Goal: Task Accomplishment & Management: Manage account settings

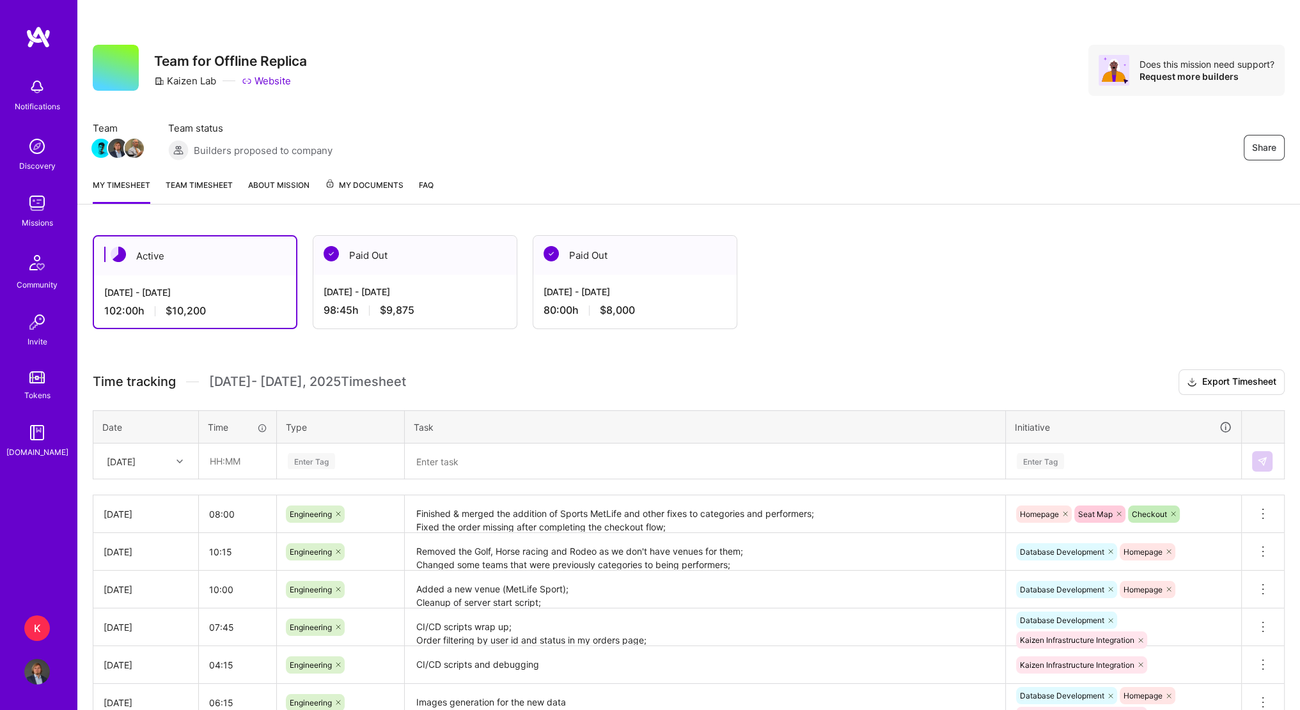
click at [194, 192] on link "Team timesheet" at bounding box center [199, 191] width 67 height 26
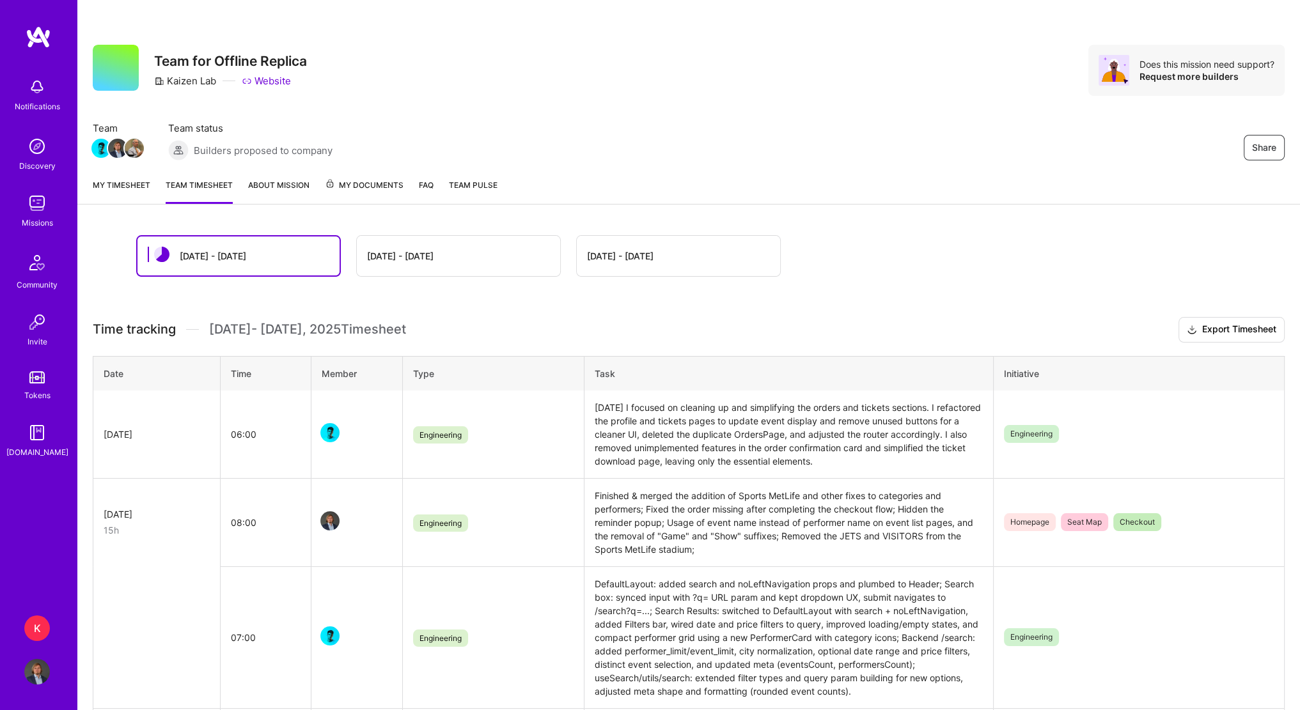
click at [131, 192] on link "My timesheet" at bounding box center [122, 191] width 58 height 26
